Goal: Transaction & Acquisition: Obtain resource

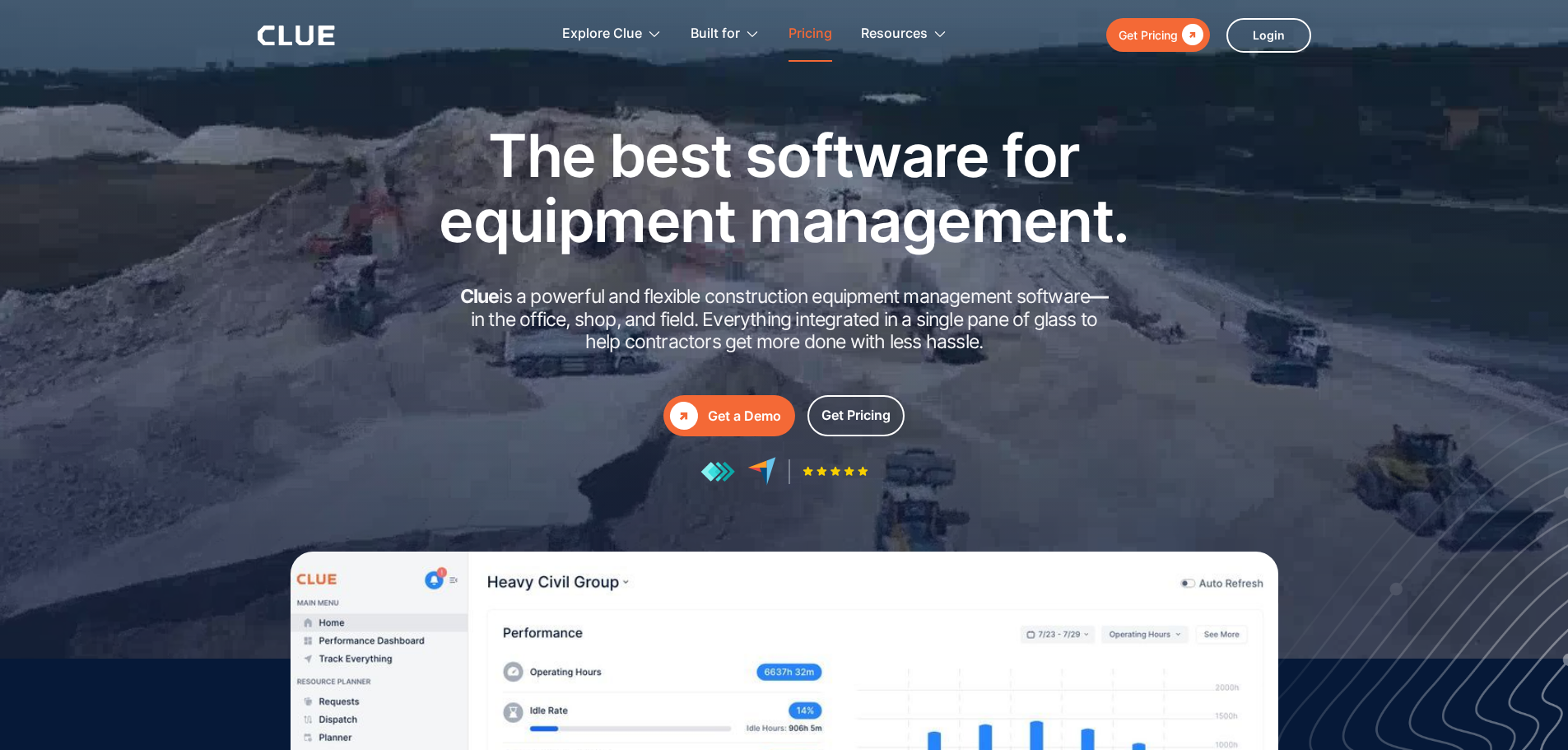
click at [809, 32] on link "Pricing" at bounding box center [810, 34] width 43 height 51
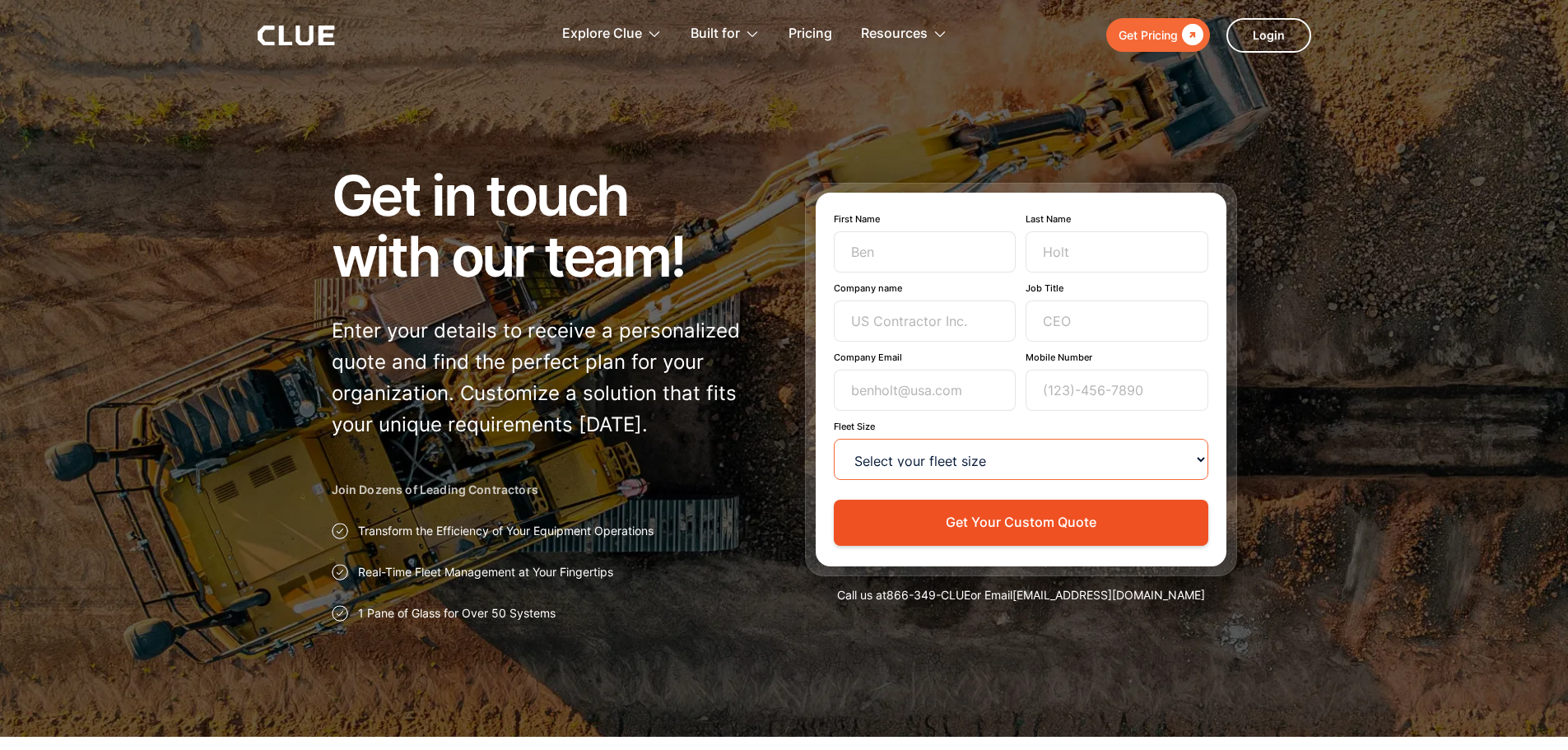
click at [1007, 474] on select "Select your fleet size <15 15-99 100-499 500-999 >1000" at bounding box center [1021, 459] width 374 height 41
click at [1133, 36] on div "Get Pricing" at bounding box center [1148, 35] width 59 height 20
click at [278, 38] on icon at bounding box center [296, 35] width 77 height 20
